Goal: Navigation & Orientation: Find specific page/section

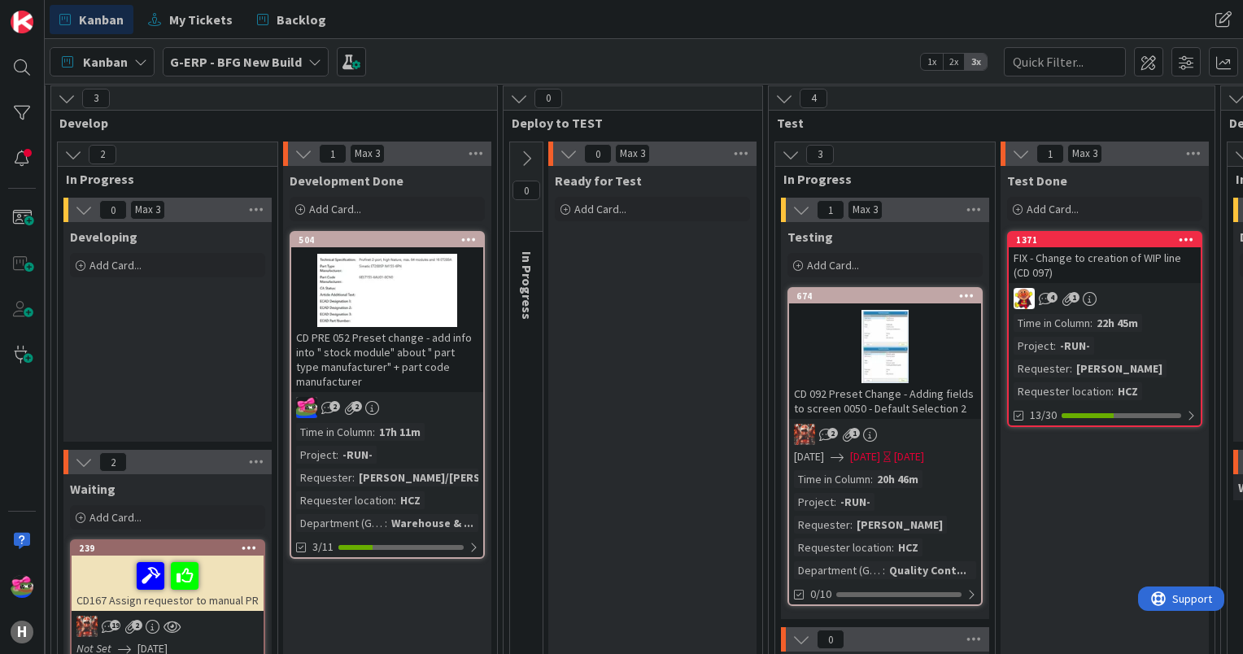
scroll to position [163, 534]
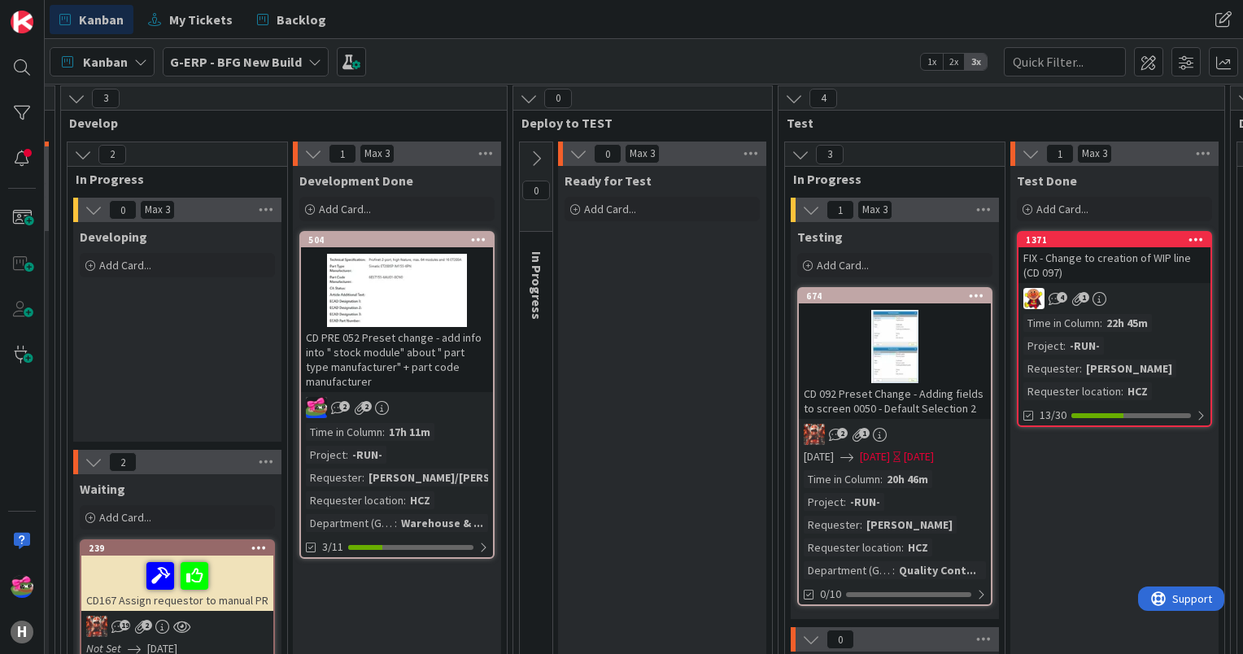
click at [530, 156] on icon at bounding box center [536, 159] width 18 height 18
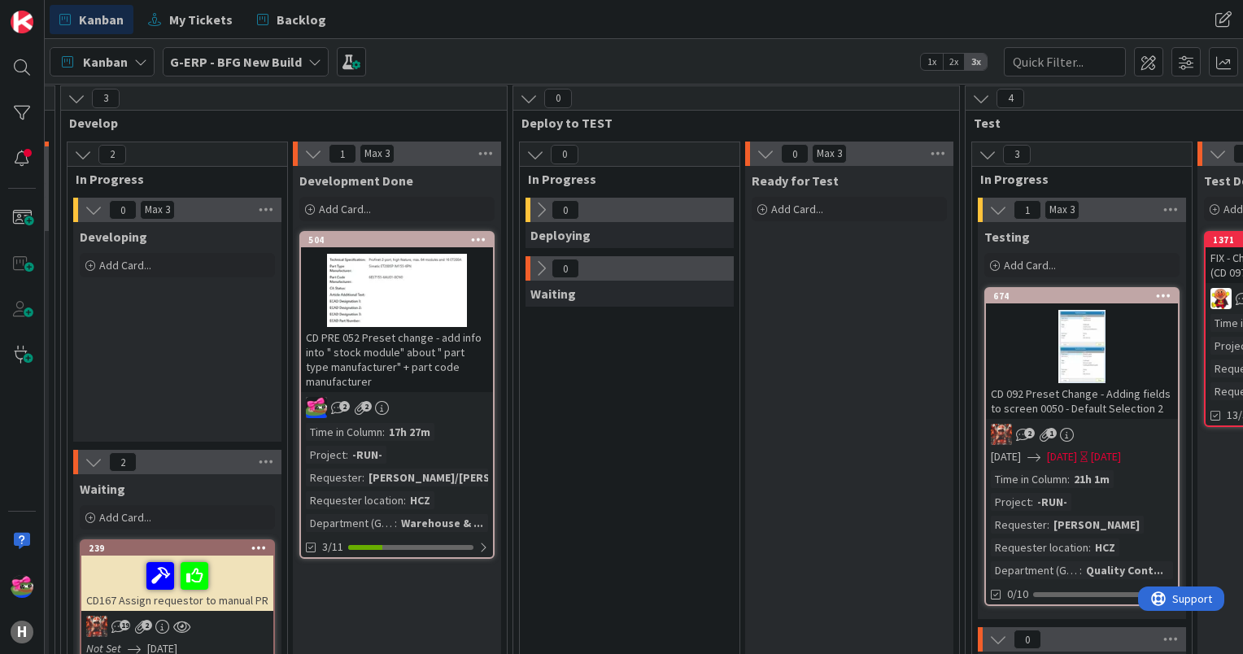
click at [536, 159] on icon at bounding box center [535, 155] width 18 height 18
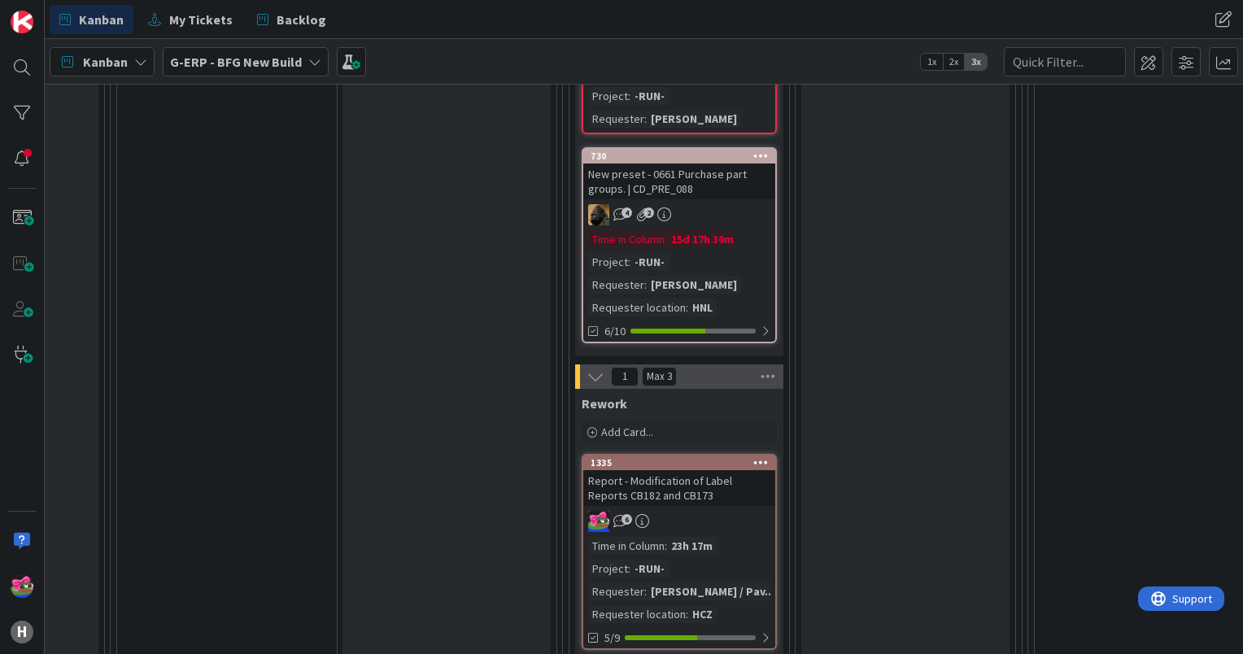
scroll to position [1139, 1654]
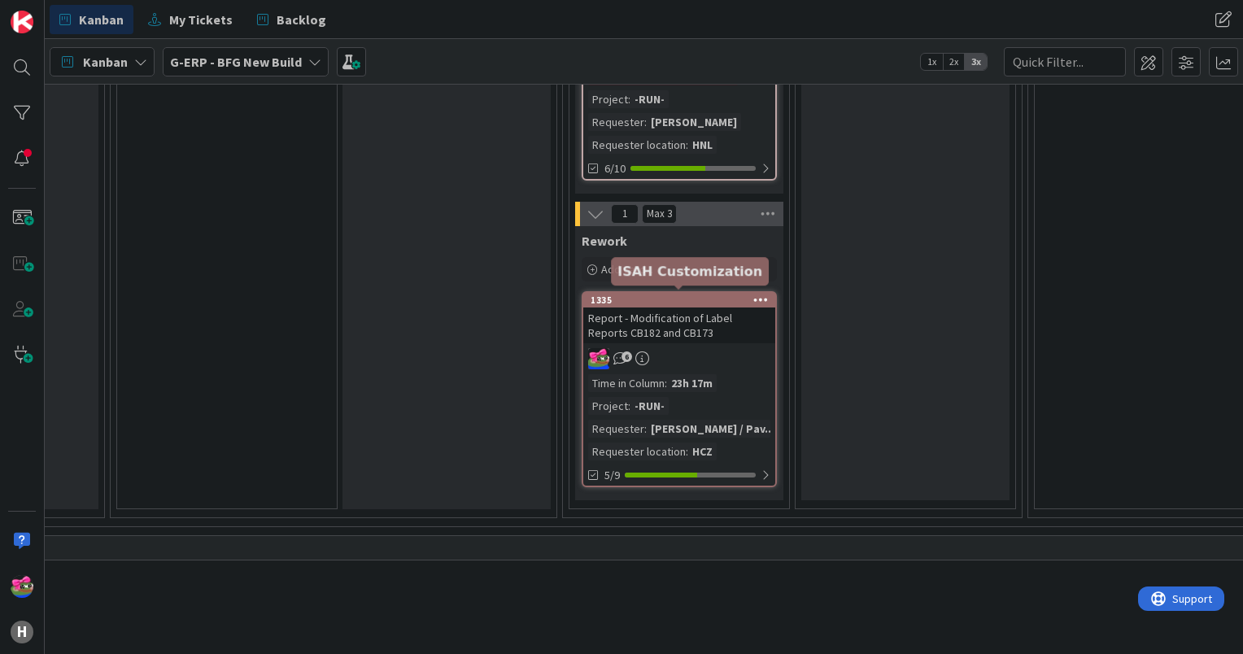
click at [686, 294] on div "1335" at bounding box center [683, 299] width 185 height 11
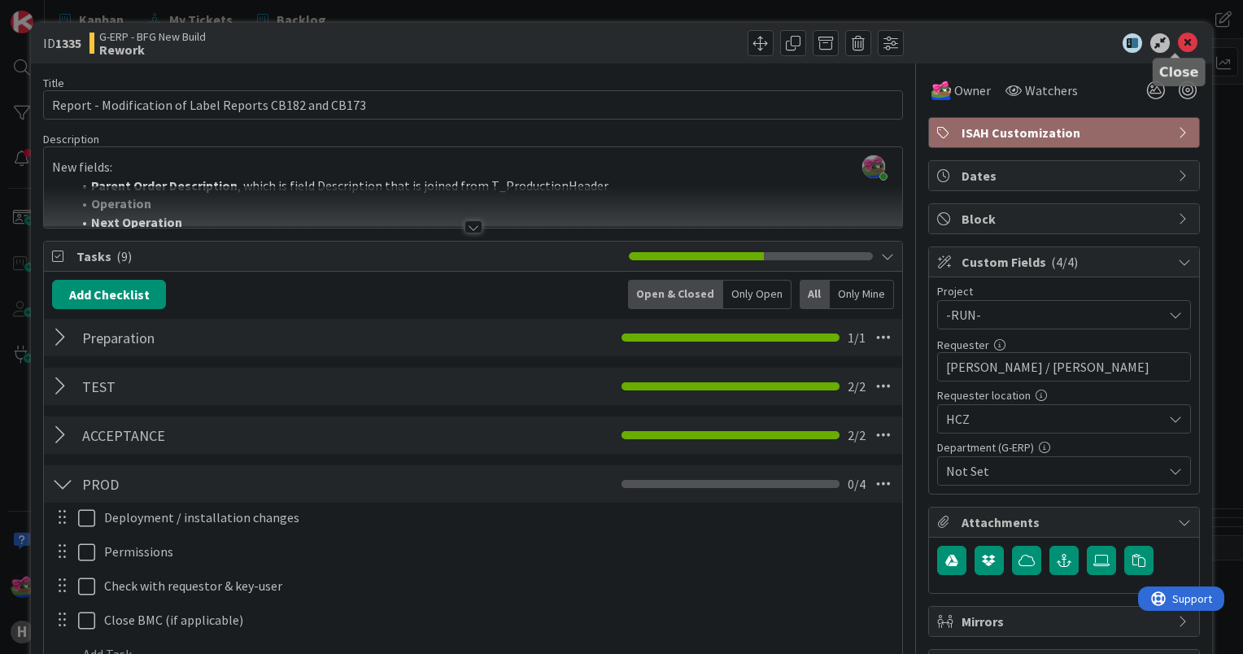
click at [1180, 37] on icon at bounding box center [1188, 43] width 20 height 20
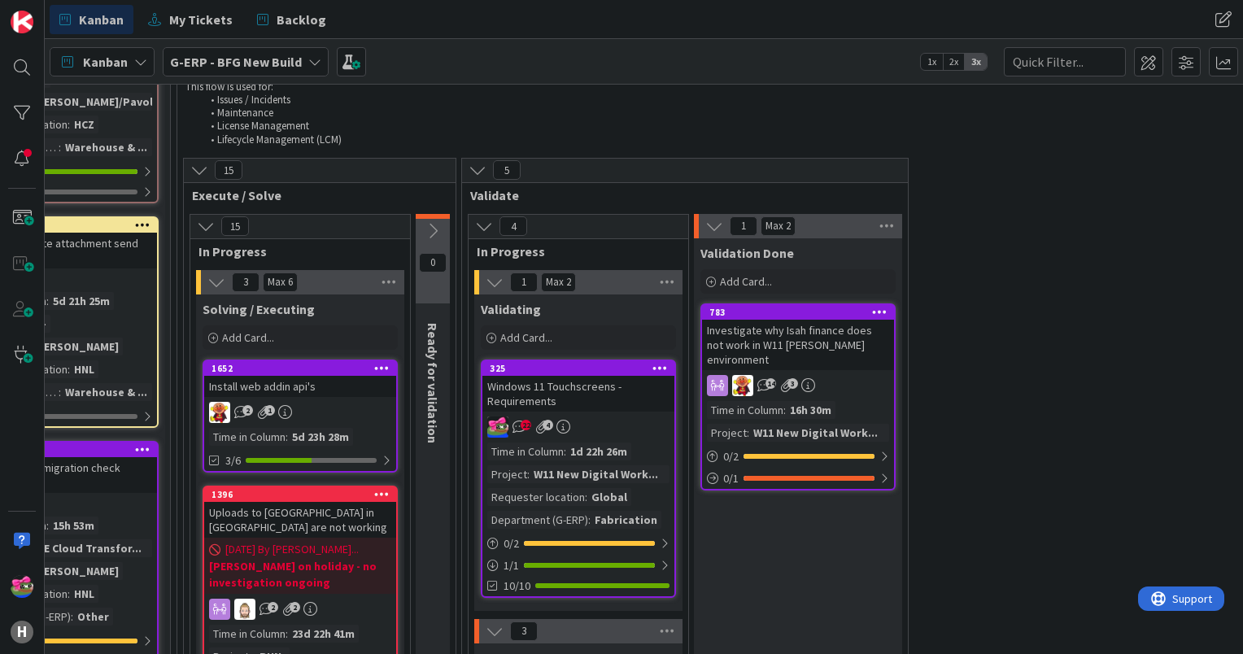
scroll to position [1790, 133]
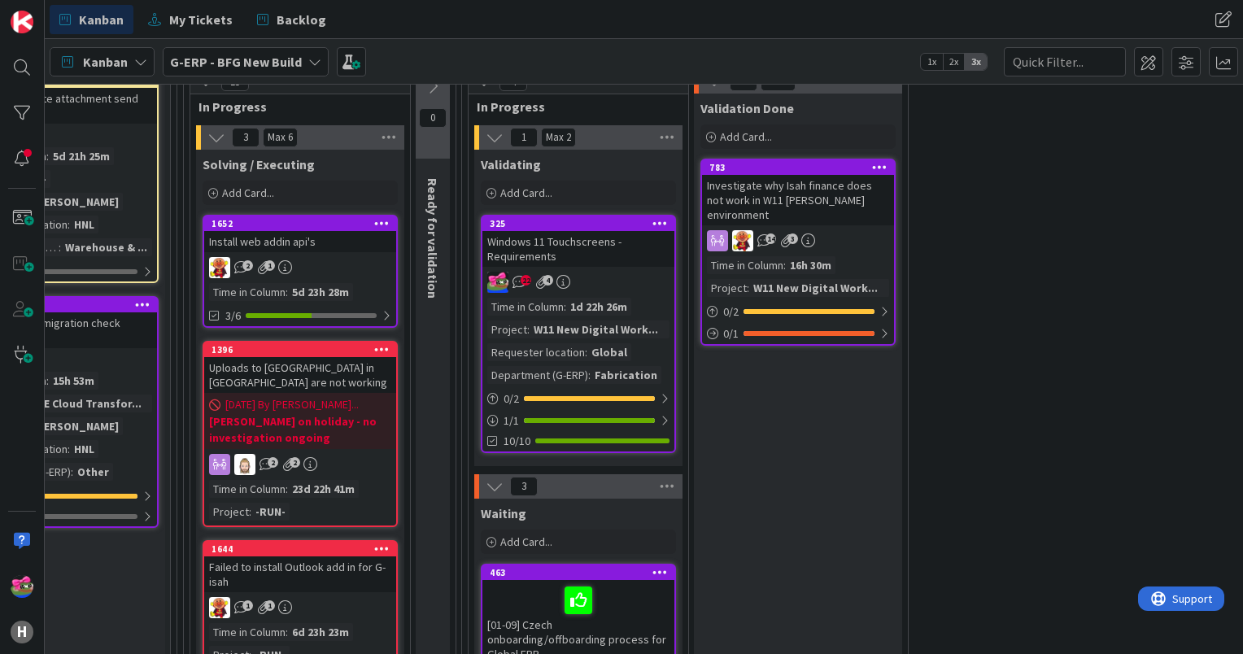
click at [617, 245] on div "Windows 11 Touchscreens - Requirements" at bounding box center [578, 249] width 192 height 36
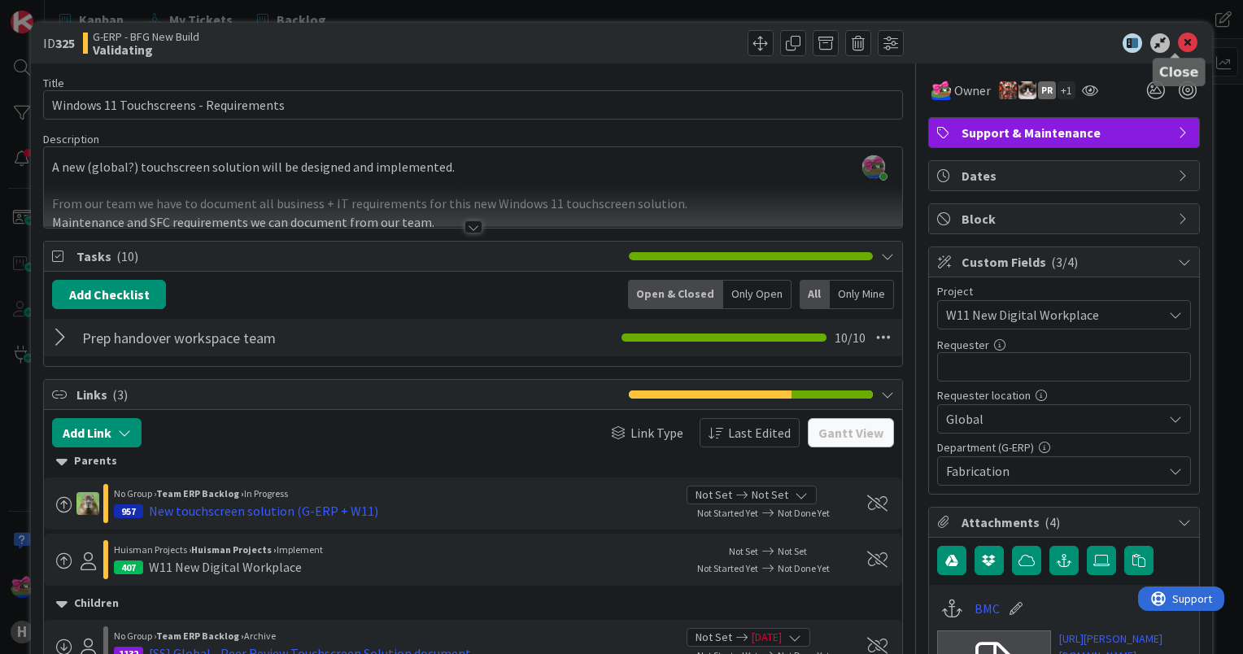
click at [1180, 33] on icon at bounding box center [1188, 43] width 20 height 20
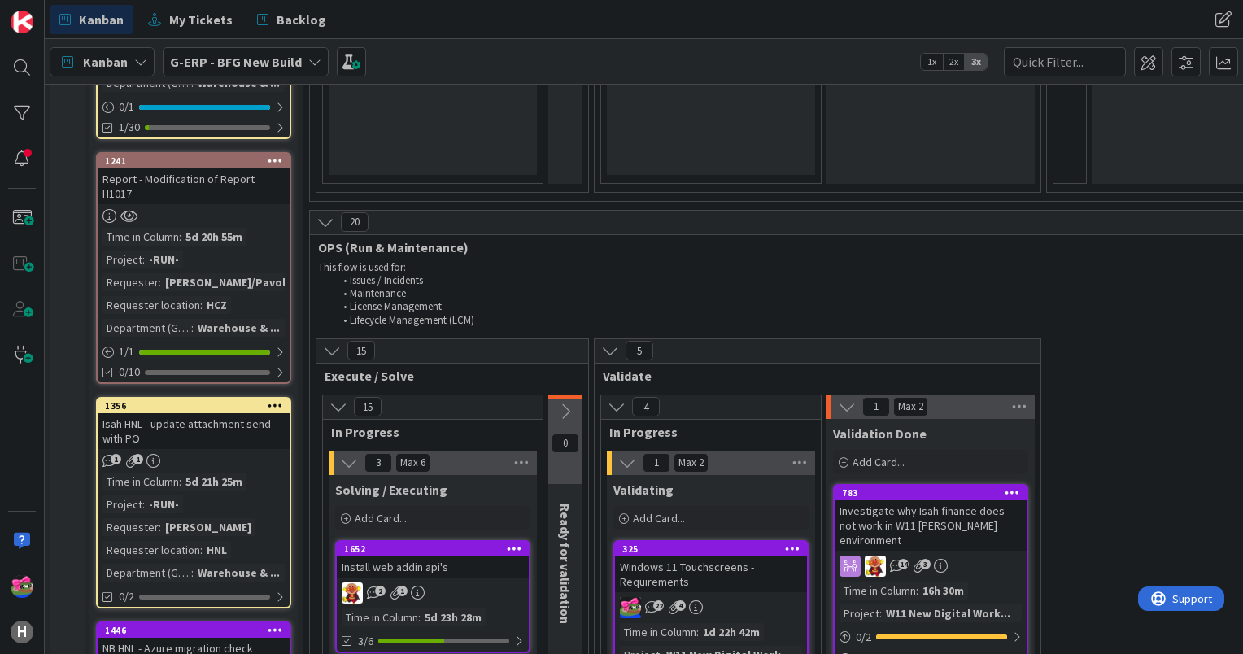
scroll to position [1383, 0]
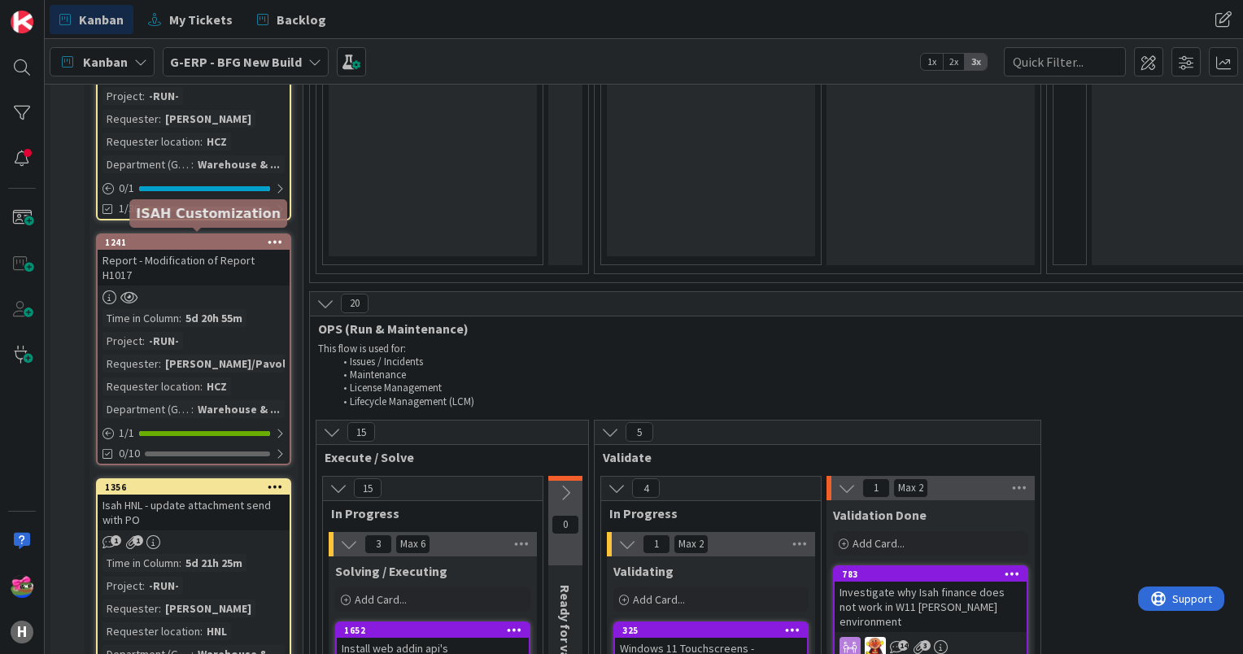
click at [185, 238] on div "1241" at bounding box center [197, 242] width 185 height 11
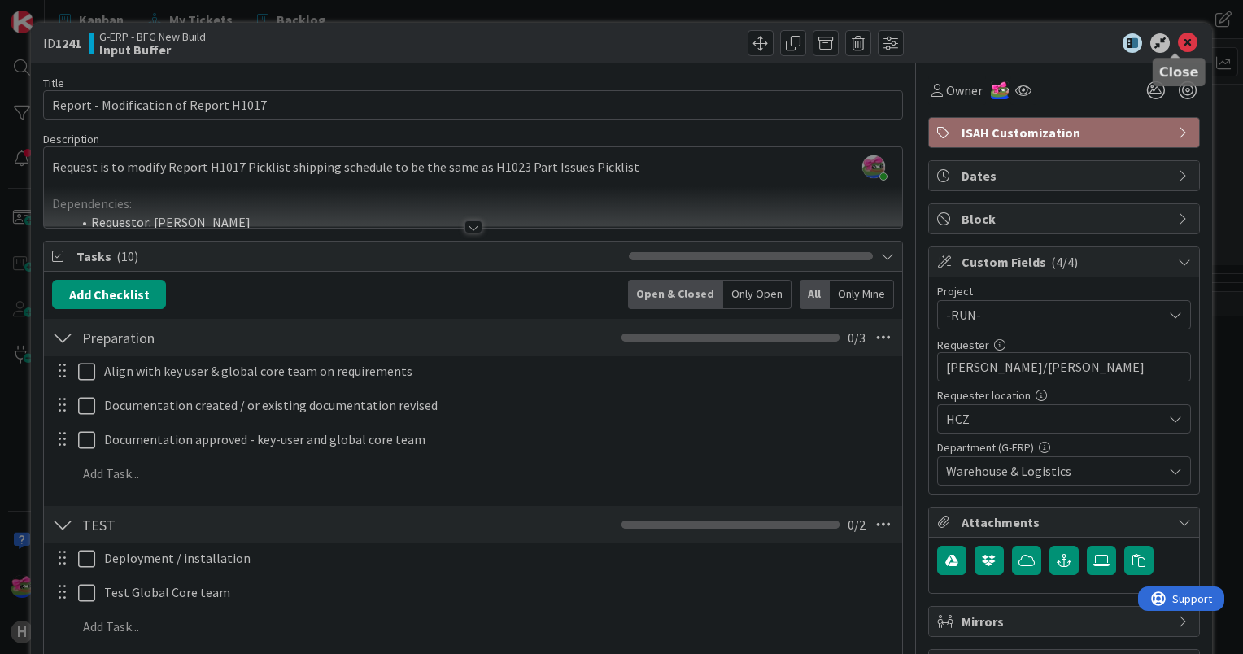
click at [1179, 43] on icon at bounding box center [1188, 43] width 20 height 20
